Goal: Go to known website: Access a specific website the user already knows

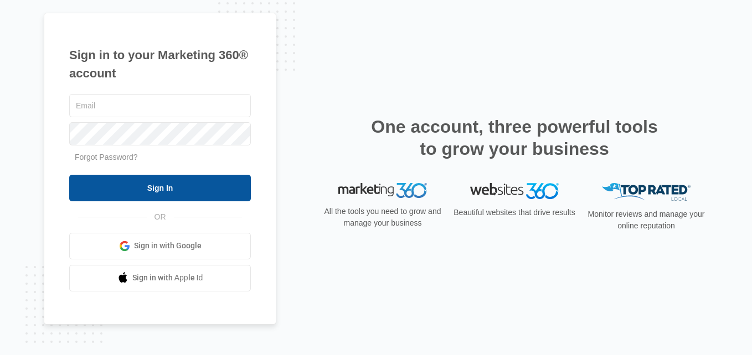
type input "[PERSON_NAME][EMAIL_ADDRESS][DOMAIN_NAME]"
click at [140, 192] on input "Sign In" at bounding box center [160, 188] width 182 height 27
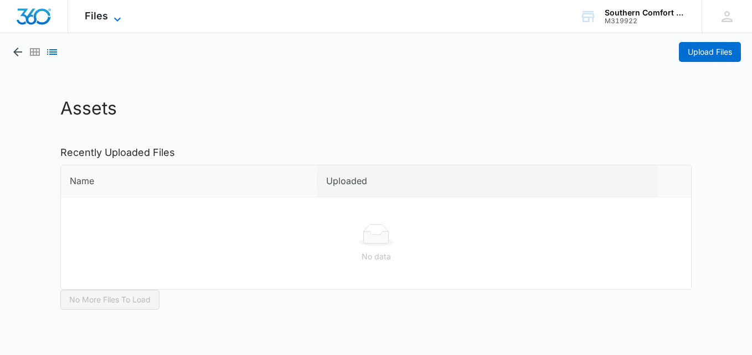
click at [117, 16] on icon at bounding box center [117, 19] width 13 height 13
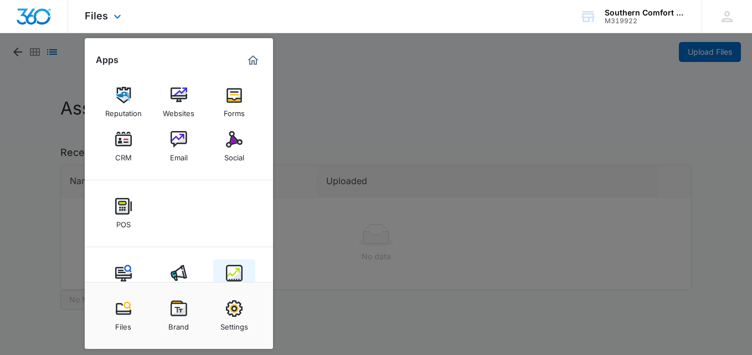
click at [242, 273] on img at bounding box center [234, 273] width 17 height 17
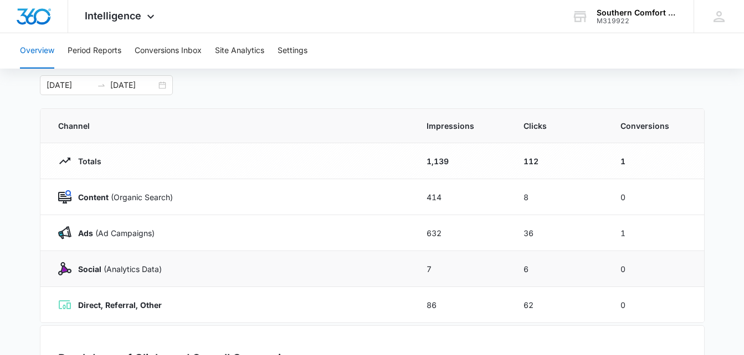
scroll to position [37, 0]
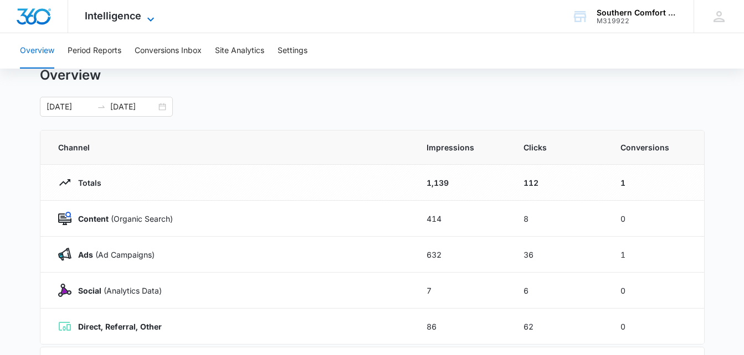
click at [147, 13] on icon at bounding box center [150, 19] width 13 height 13
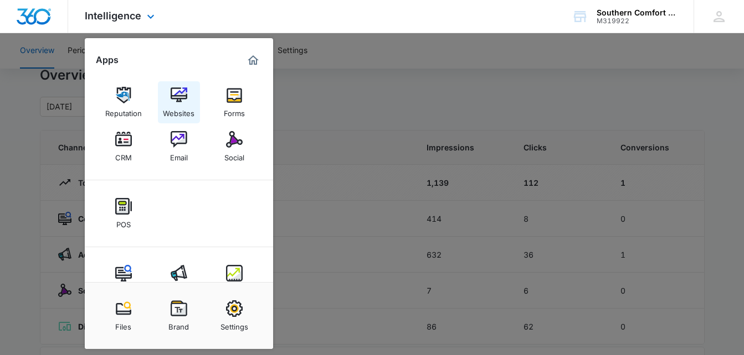
click at [175, 94] on img at bounding box center [179, 95] width 17 height 17
